Goal: Task Accomplishment & Management: Use online tool/utility

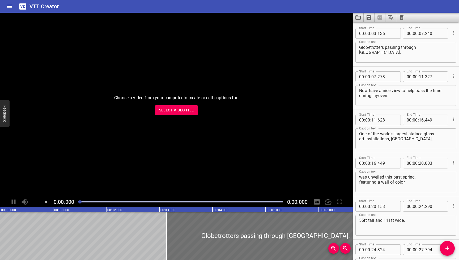
scroll to position [1302, 0]
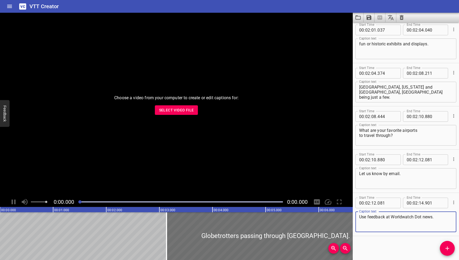
click at [402, 17] on icon "Clear captions" at bounding box center [402, 17] width 4 height 5
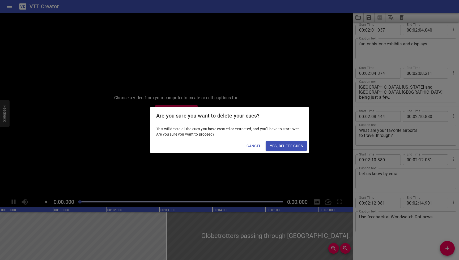
click at [289, 145] on span "Yes, Delete Cues" at bounding box center [286, 146] width 33 height 7
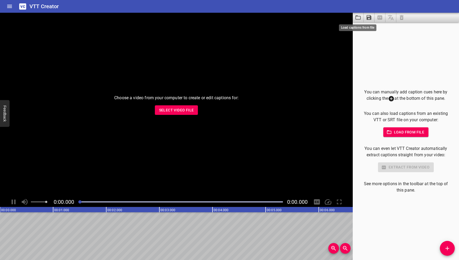
click at [358, 19] on icon "Load captions from file" at bounding box center [357, 17] width 5 height 4
click at [357, 19] on icon "Load captions from file" at bounding box center [358, 17] width 6 height 6
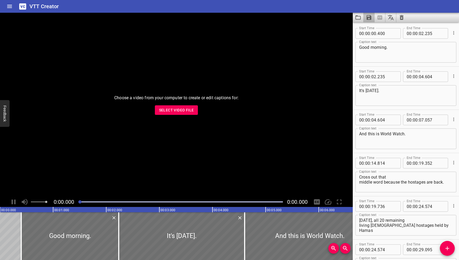
click at [369, 18] on icon "Save captions to file" at bounding box center [368, 17] width 5 height 5
click at [374, 31] on li "Save to VTT file" at bounding box center [382, 29] width 39 height 10
click at [403, 19] on icon "Clear captions" at bounding box center [402, 17] width 4 height 5
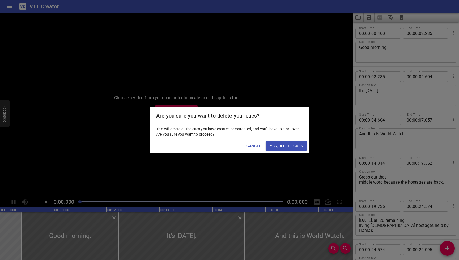
click at [250, 147] on span "Cancel" at bounding box center [253, 146] width 15 height 7
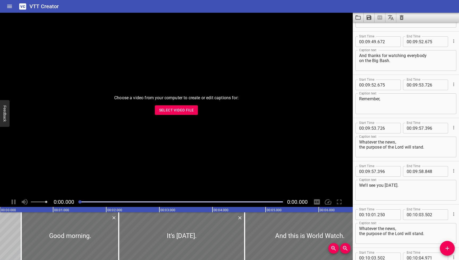
scroll to position [7186, 0]
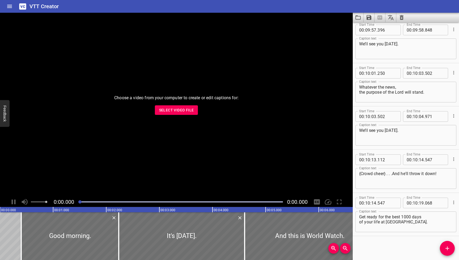
click at [401, 18] on icon "Clear captions" at bounding box center [401, 17] width 6 height 6
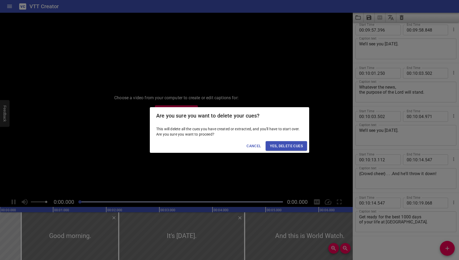
click at [275, 147] on span "Yes, Delete Cues" at bounding box center [286, 146] width 33 height 7
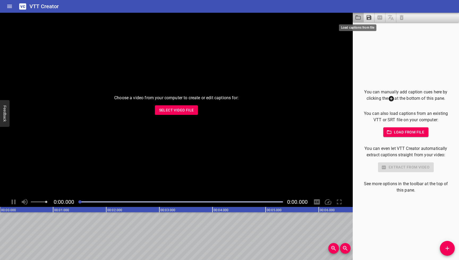
click at [355, 19] on icon "Load captions from file" at bounding box center [357, 17] width 5 height 4
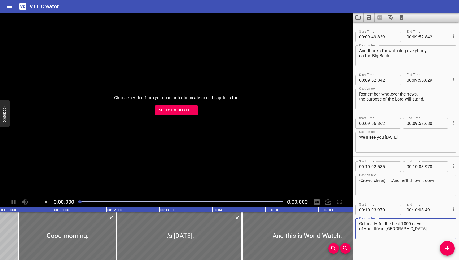
scroll to position [7057, 0]
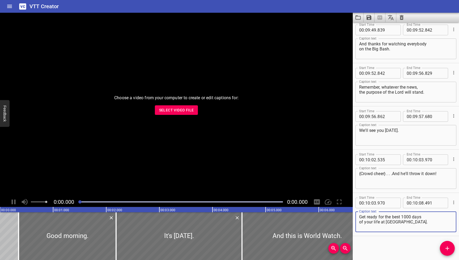
type textarea "Get ready for the best 1000 days of your life at [GEOGRAPHIC_DATA]."
click at [369, 18] on icon "Save captions to file" at bounding box center [369, 17] width 6 height 6
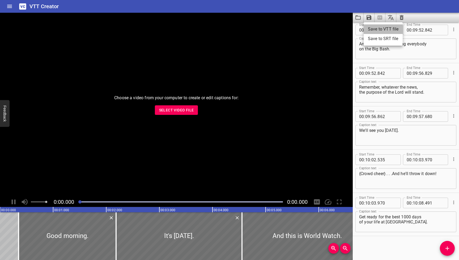
click at [372, 26] on li "Save to VTT file" at bounding box center [382, 29] width 39 height 10
click at [400, 18] on icon "Clear captions" at bounding box center [401, 17] width 6 height 6
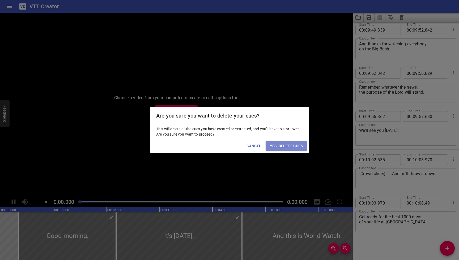
click at [303, 147] on button "Yes, Delete Cues" at bounding box center [285, 146] width 41 height 10
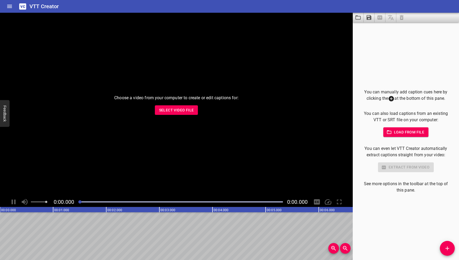
click at [359, 17] on icon "Load captions from file" at bounding box center [358, 17] width 6 height 6
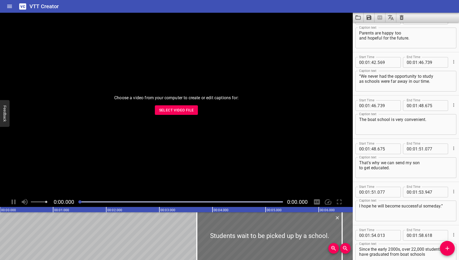
scroll to position [1258, 0]
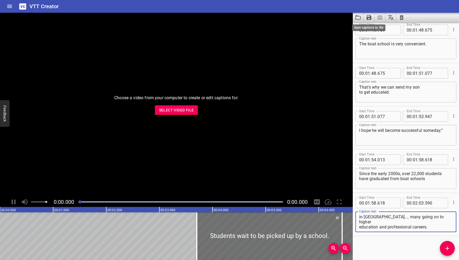
type textarea "in [GEOGRAPHIC_DATA].... many going on to higher education and professional car…"
click at [369, 18] on icon "Save captions to file" at bounding box center [368, 17] width 5 height 5
click at [378, 27] on li "Save to VTT file" at bounding box center [382, 29] width 39 height 10
click at [400, 19] on icon "Clear captions" at bounding box center [402, 17] width 4 height 5
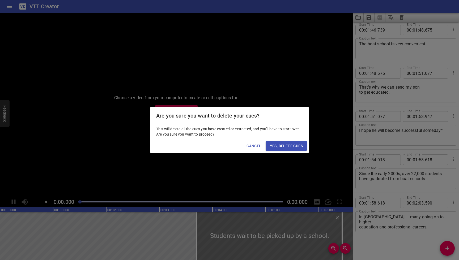
click at [280, 145] on span "Yes, Delete Cues" at bounding box center [286, 146] width 33 height 7
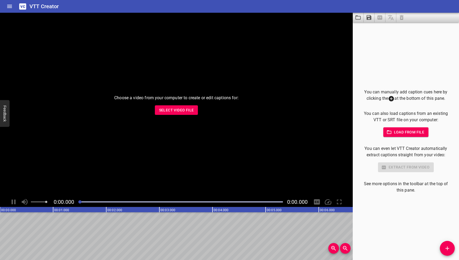
click at [356, 15] on icon "Load captions from file" at bounding box center [358, 17] width 6 height 6
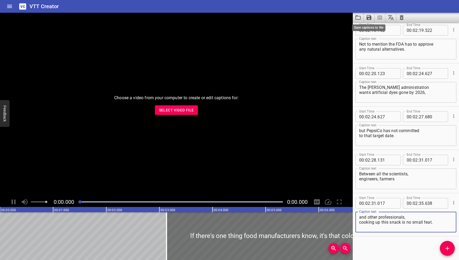
scroll to position [1734, 0]
type textarea "and other professionals, cooking up this snack is no small feat."
click at [370, 18] on icon "Save captions to file" at bounding box center [368, 17] width 5 height 5
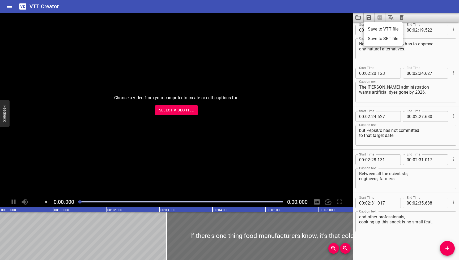
click at [375, 27] on li "Save to VTT file" at bounding box center [382, 29] width 39 height 10
